Goal: Find specific page/section: Find specific page/section

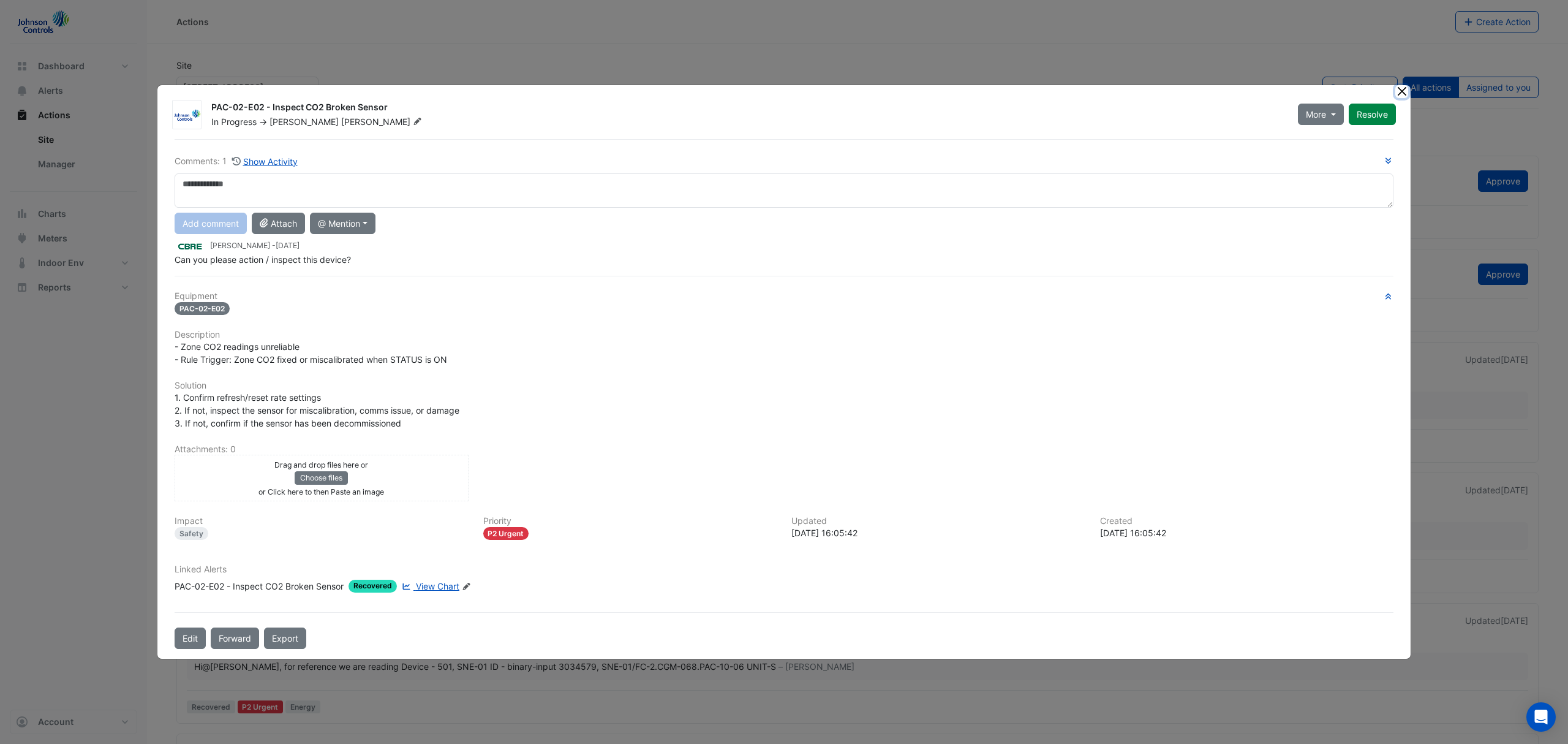
click at [1405, 90] on button "Close" at bounding box center [1402, 92] width 13 height 13
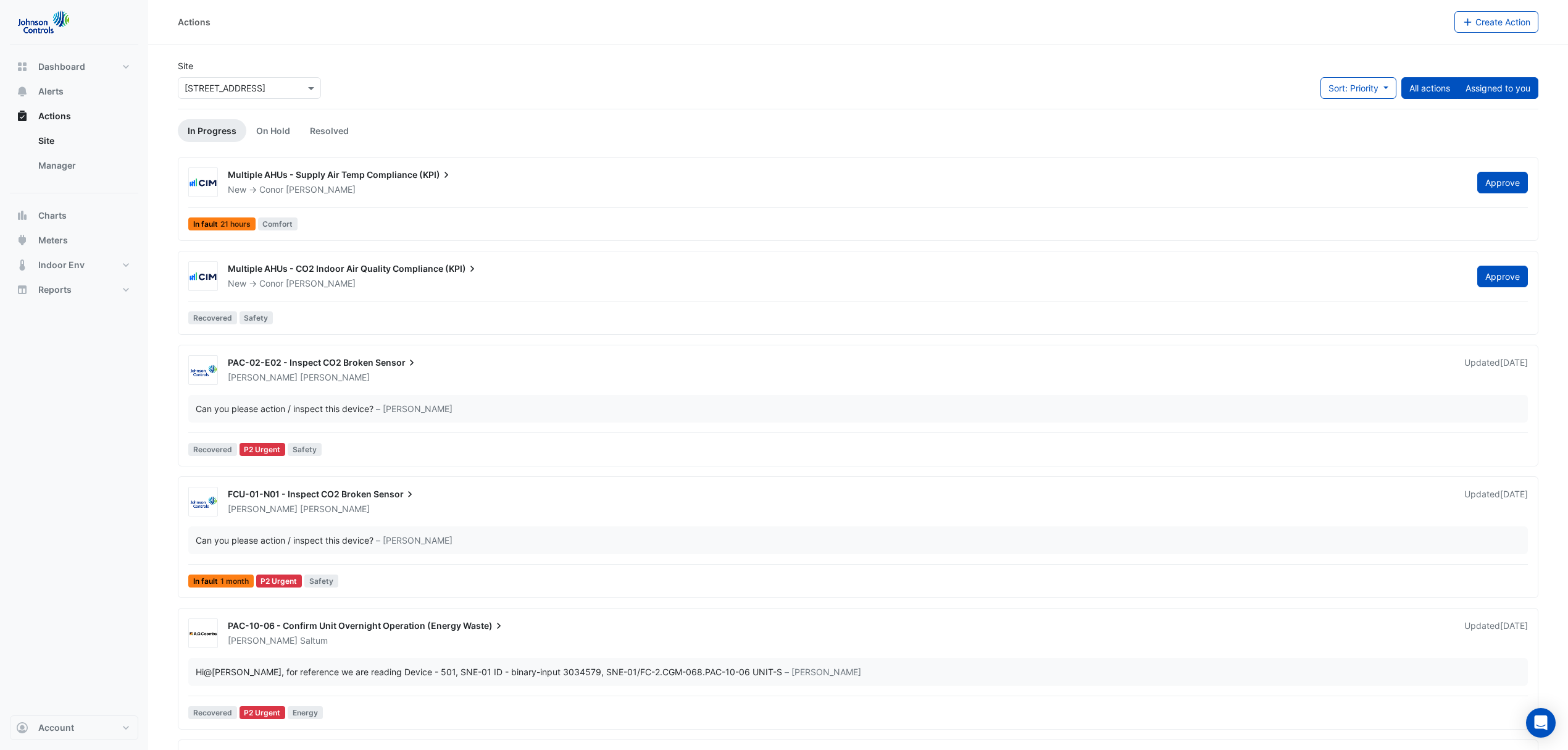
click at [1492, 93] on button "Assigned to you" at bounding box center [1498, 88] width 81 height 21
